Goal: Communication & Community: Answer question/provide support

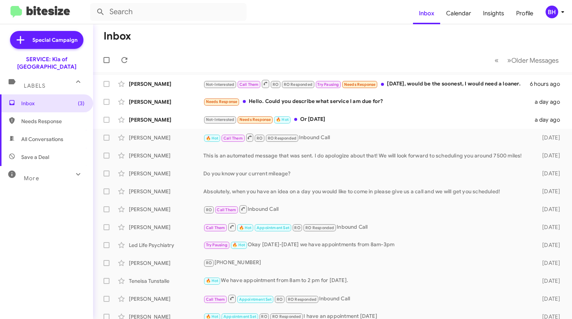
click at [167, 82] on div "[PERSON_NAME]" at bounding box center [166, 83] width 75 height 7
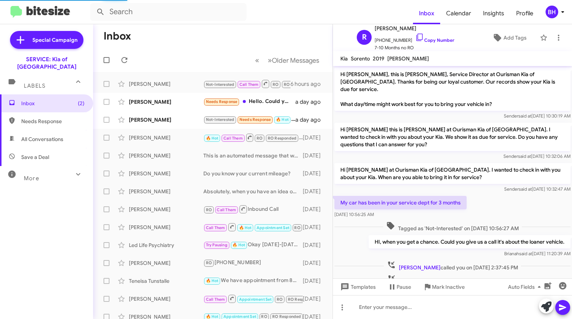
scroll to position [280, 0]
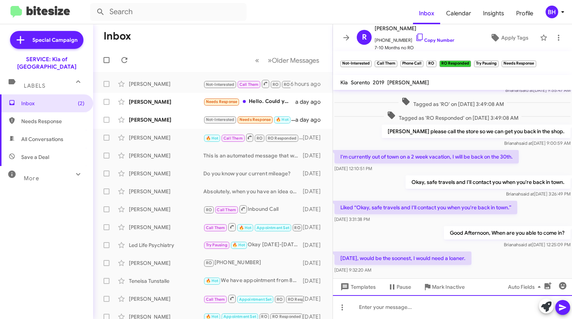
click at [427, 310] on div at bounding box center [452, 307] width 239 height 24
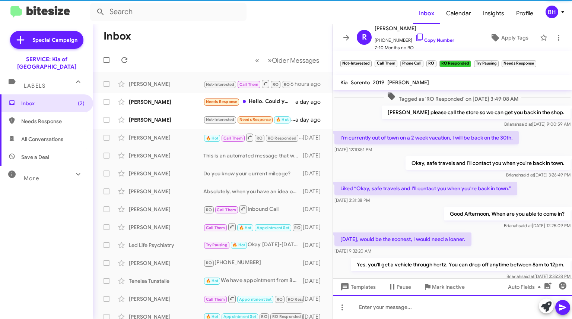
scroll to position [331, 0]
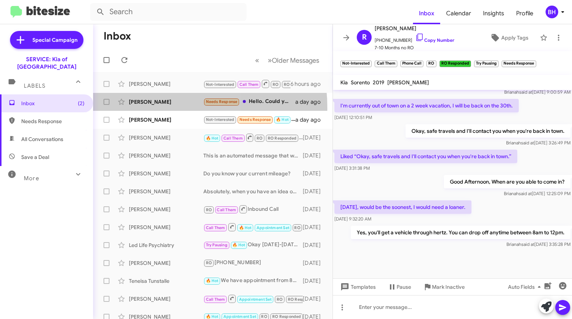
click at [142, 107] on div "[PERSON_NAME] Needs Response Hello. Could you describe what service I am due fo…" at bounding box center [213, 101] width 228 height 15
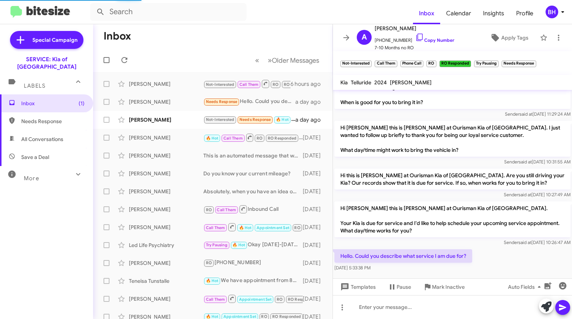
scroll to position [112, 0]
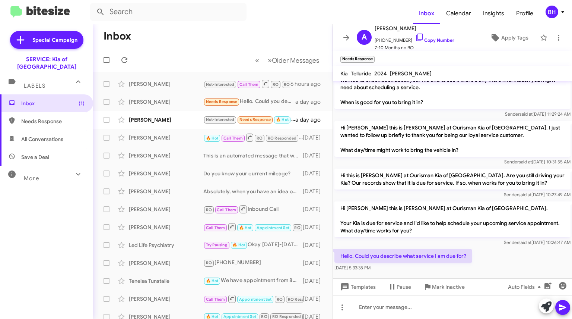
click at [178, 124] on div "[PERSON_NAME] Not-Interested Needs Response 🔥 Hot Or [DATE] a day ago" at bounding box center [213, 119] width 228 height 15
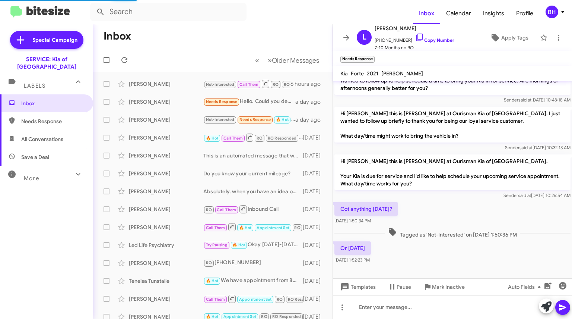
scroll to position [64, 0]
